Goal: Task Accomplishment & Management: Manage account settings

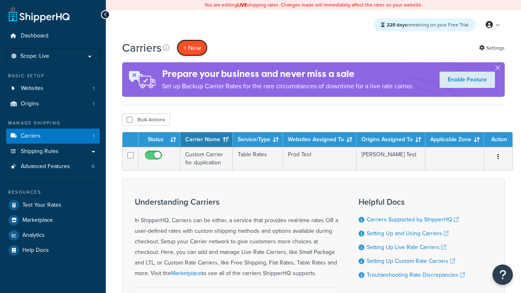
click at [192, 48] on button "+ New" at bounding box center [192, 47] width 31 height 17
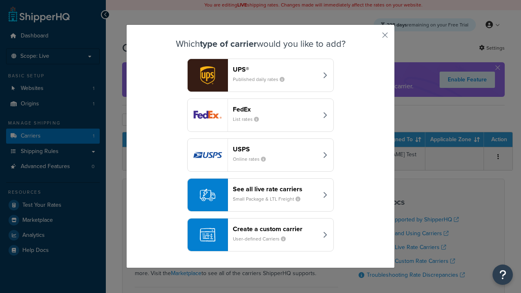
click at [275, 109] on header "FedEx" at bounding box center [275, 109] width 85 height 8
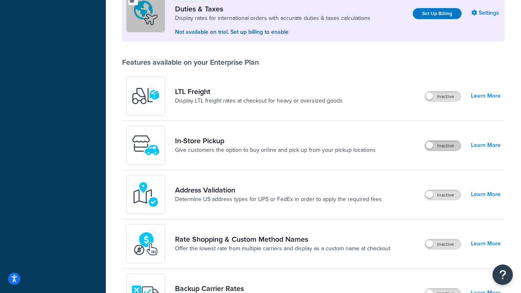
scroll to position [249, 0]
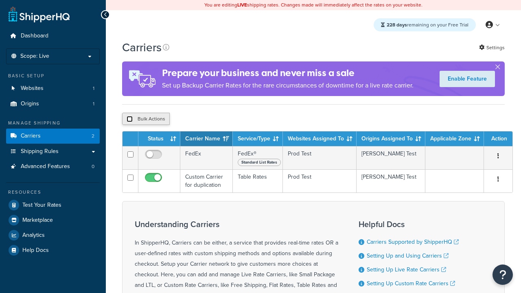
click at [129, 120] on input "checkbox" at bounding box center [130, 119] width 6 height 6
checkbox input "true"
click at [0, 0] on button "Delete" at bounding box center [0, 0] width 0 height 0
